Goal: Information Seeking & Learning: Compare options

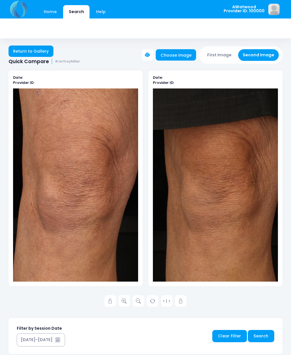
click at [51, 17] on link "Home" at bounding box center [50, 11] width 24 height 13
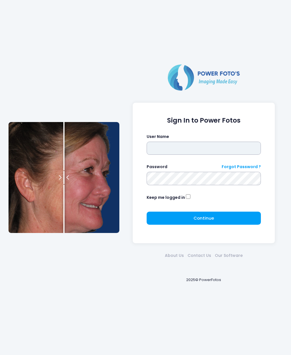
click at [166, 151] on input "text" at bounding box center [204, 148] width 115 height 13
type input "********"
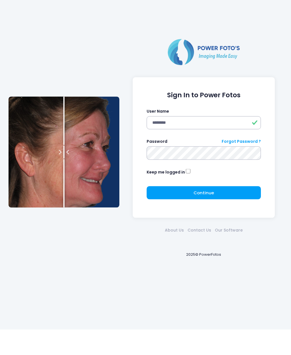
click at [210, 215] on span "Continue" at bounding box center [204, 218] width 20 height 6
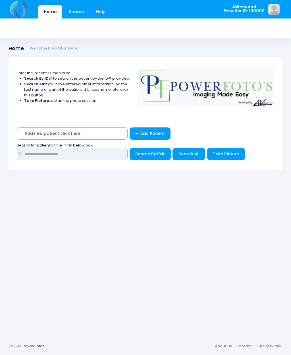
click at [51, 153] on input "text" at bounding box center [72, 154] width 111 height 12
type input "******"
click at [192, 153] on span "Search All" at bounding box center [188, 154] width 21 height 6
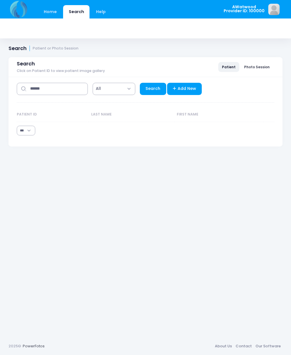
select select "***"
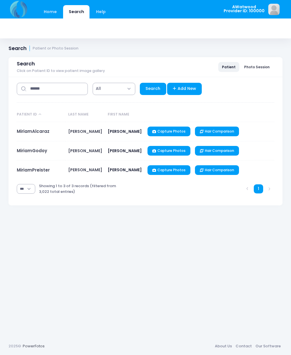
click at [45, 170] on link "MiriamPreister" at bounding box center [33, 170] width 33 height 6
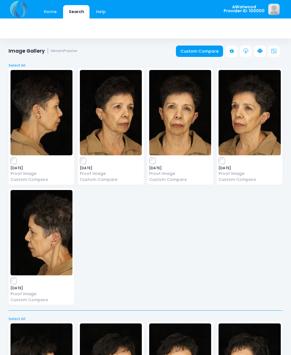
click at [181, 123] on img at bounding box center [180, 112] width 62 height 85
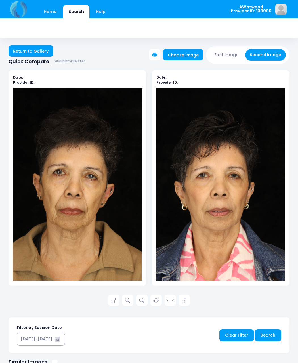
scroll to position [1, 0]
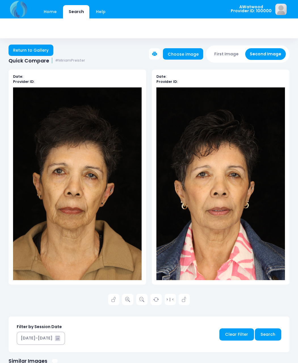
click at [129, 301] on icon at bounding box center [127, 300] width 5 height 5
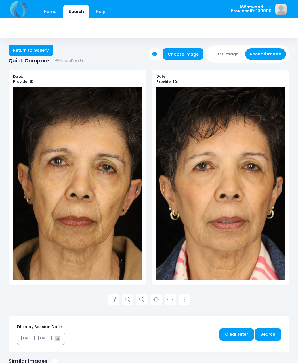
click at [188, 301] on link at bounding box center [184, 299] width 11 height 11
click at [112, 298] on icon at bounding box center [113, 300] width 5 height 5
click at [38, 51] on link "Return to Gallery" at bounding box center [31, 50] width 45 height 11
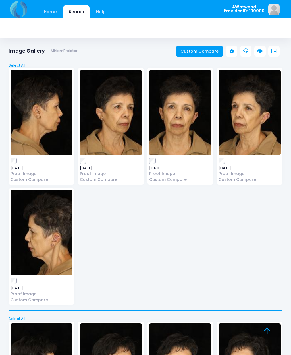
click at [120, 120] on img at bounding box center [111, 112] width 62 height 85
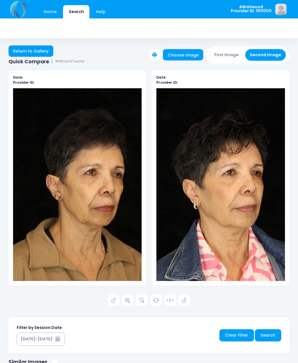
scroll to position [1, 0]
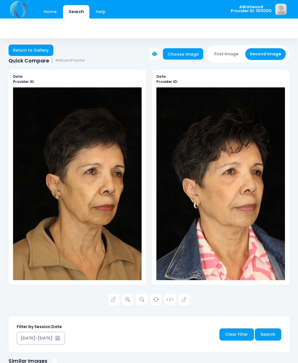
click at [132, 298] on link at bounding box center [127, 299] width 11 height 11
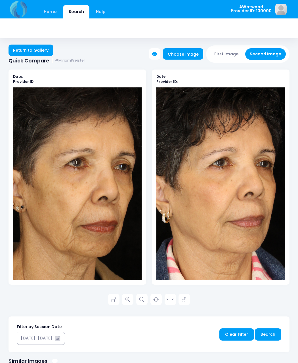
click at [113, 300] on icon at bounding box center [113, 300] width 5 height 5
click at [186, 298] on icon at bounding box center [184, 300] width 5 height 5
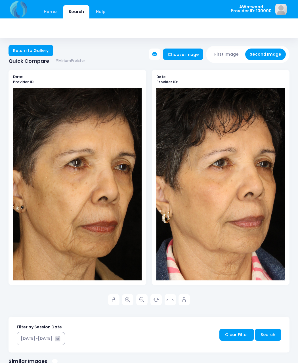
scroll to position [1, 0]
click at [1, 181] on div "Date: Provider ID: Date: Provider ID: > | < Search" at bounding box center [149, 286] width 298 height 451
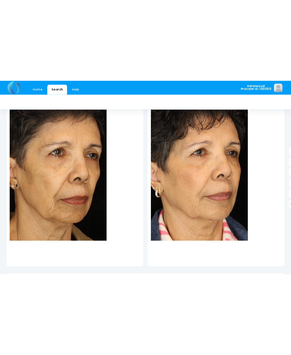
scroll to position [0, 0]
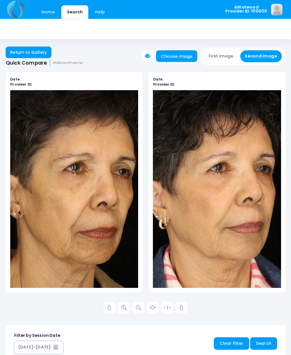
click at [33, 47] on link "Return to Gallery" at bounding box center [31, 50] width 45 height 11
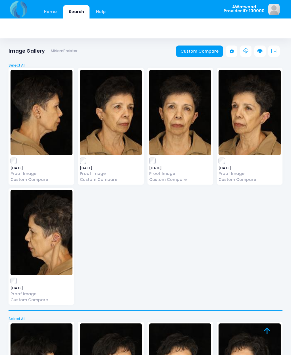
click at [255, 120] on img at bounding box center [250, 112] width 62 height 85
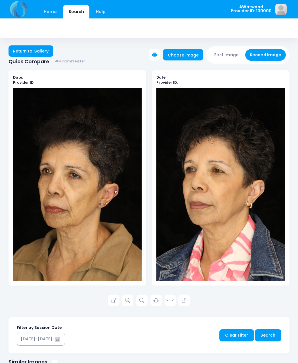
scroll to position [1, 0]
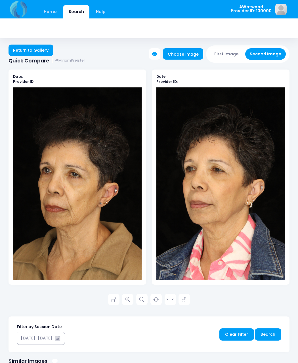
click at [130, 298] on icon at bounding box center [127, 300] width 5 height 5
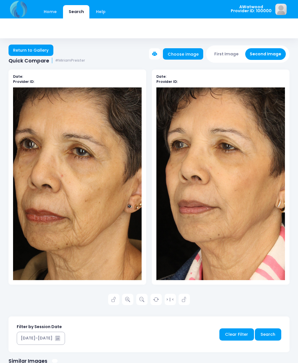
click at [187, 298] on icon at bounding box center [184, 300] width 5 height 5
click at [115, 300] on icon at bounding box center [113, 300] width 5 height 5
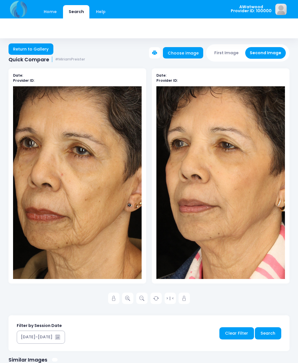
scroll to position [5, 0]
